Goal: Find specific page/section: Find specific page/section

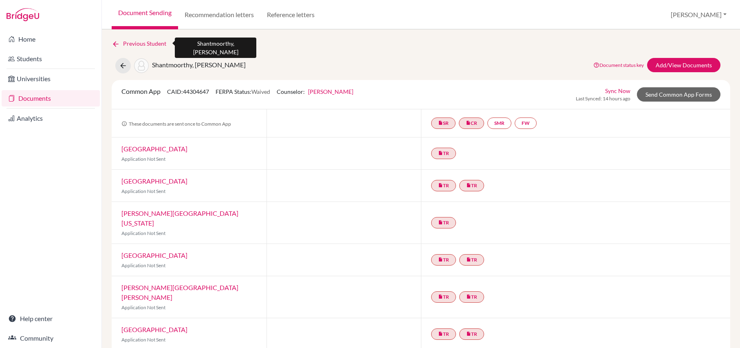
click at [116, 42] on icon at bounding box center [116, 44] width 8 height 8
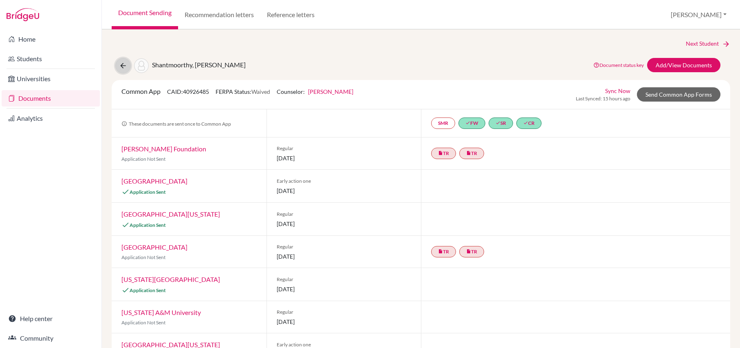
click at [124, 62] on icon at bounding box center [123, 66] width 8 height 8
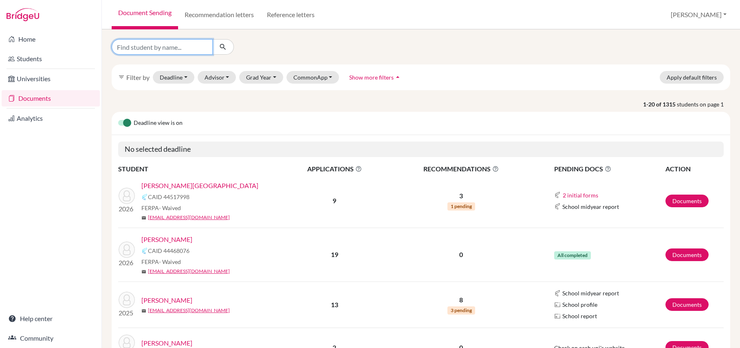
click at [171, 45] on input "Find student by name..." at bounding box center [162, 46] width 101 height 15
type input "topie"
click button "submit" at bounding box center [223, 46] width 22 height 15
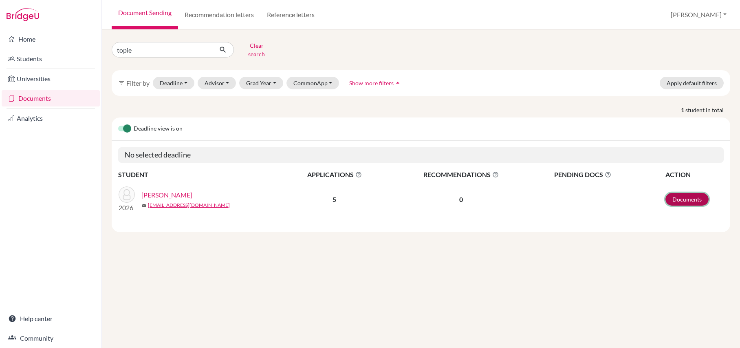
click at [682, 203] on link "Documents" at bounding box center [687, 199] width 43 height 13
